Goal: Information Seeking & Learning: Learn about a topic

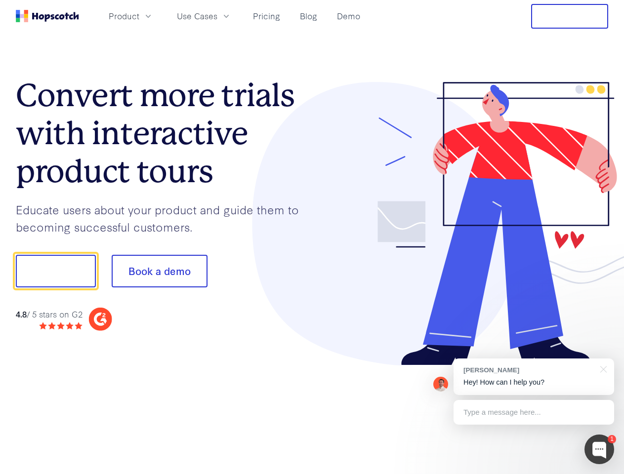
click at [312, 237] on div at bounding box center [460, 224] width 296 height 284
click at [139, 16] on span "Product" at bounding box center [124, 16] width 31 height 12
click at [217, 16] on span "Use Cases" at bounding box center [197, 16] width 40 height 12
click at [569, 16] on button "Free Trial" at bounding box center [569, 16] width 77 height 25
click at [55, 271] on button "Show me!" at bounding box center [56, 271] width 80 height 33
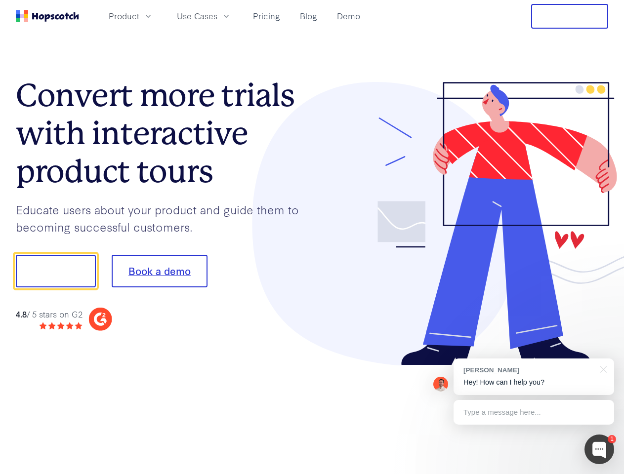
click at [159, 271] on button "Book a demo" at bounding box center [160, 271] width 96 height 33
click at [599, 449] on div at bounding box center [599, 449] width 30 height 30
click at [533, 377] on div "[PERSON_NAME] Hey! How can I help you?" at bounding box center [533, 376] width 160 height 37
click at [601, 368] on div at bounding box center [601, 368] width 25 height 20
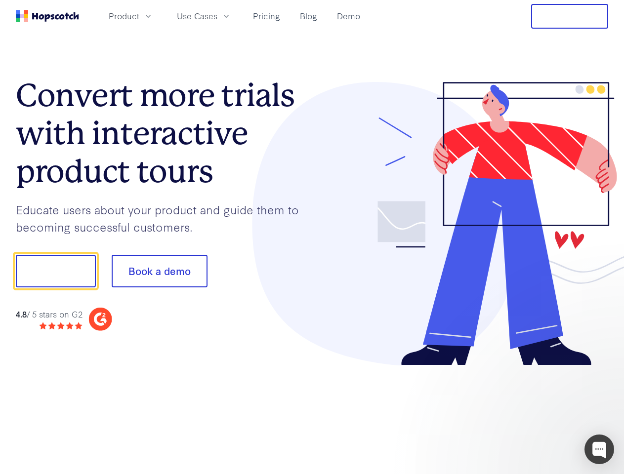
click at [533, 412] on div at bounding box center [521, 335] width 185 height 197
